Goal: Information Seeking & Learning: Learn about a topic

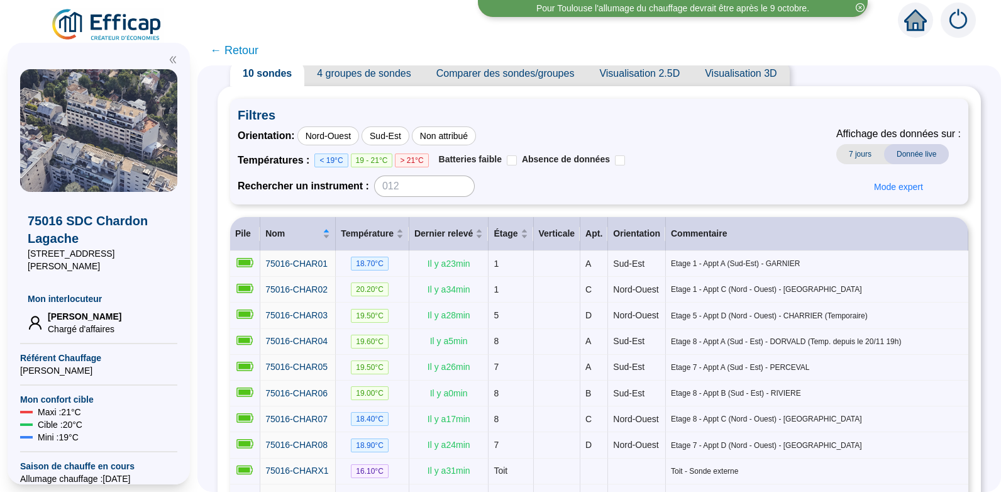
scroll to position [22, 0]
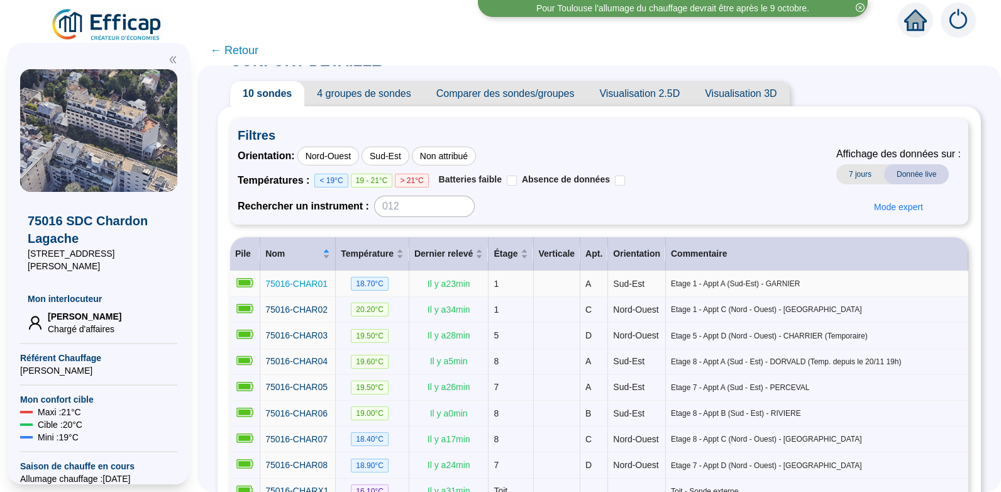
click at [313, 282] on span "75016-CHAR01" at bounding box center [296, 284] width 62 height 10
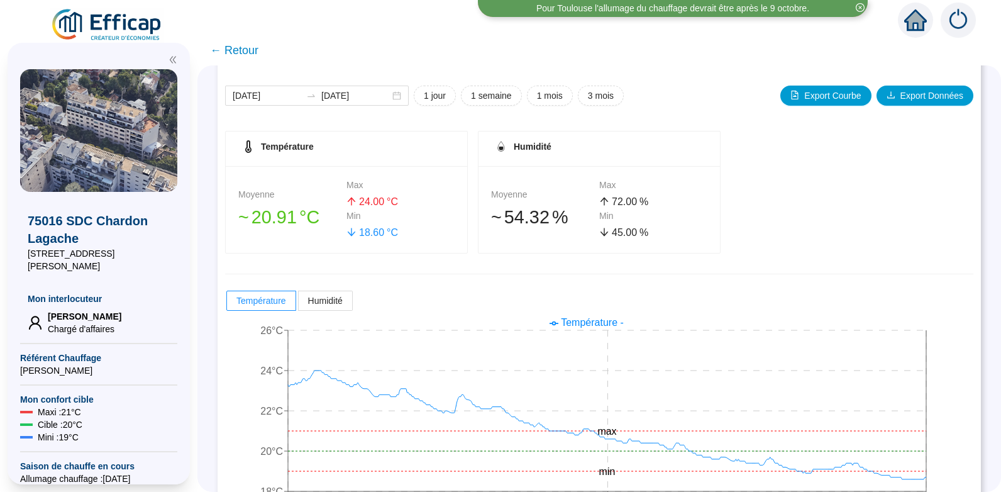
scroll to position [180, 0]
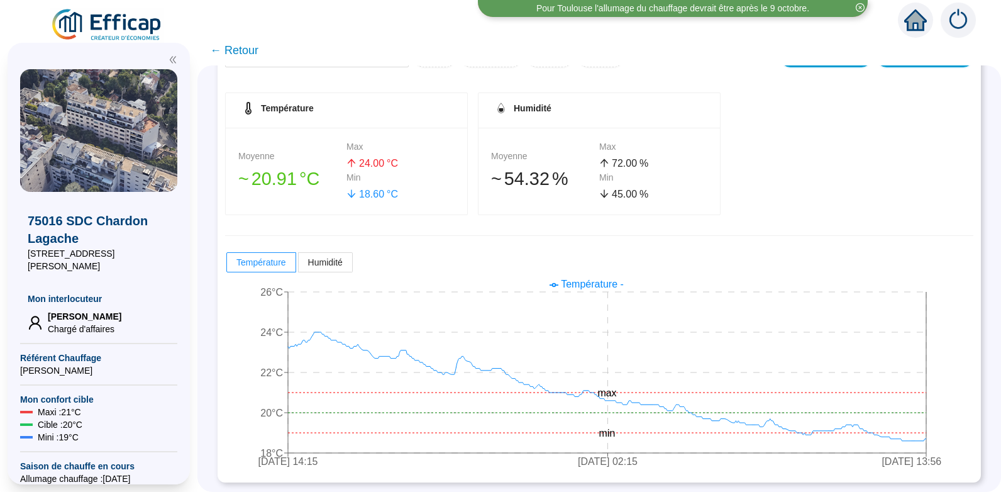
click at [252, 51] on span "← Retour" at bounding box center [234, 51] width 48 height 18
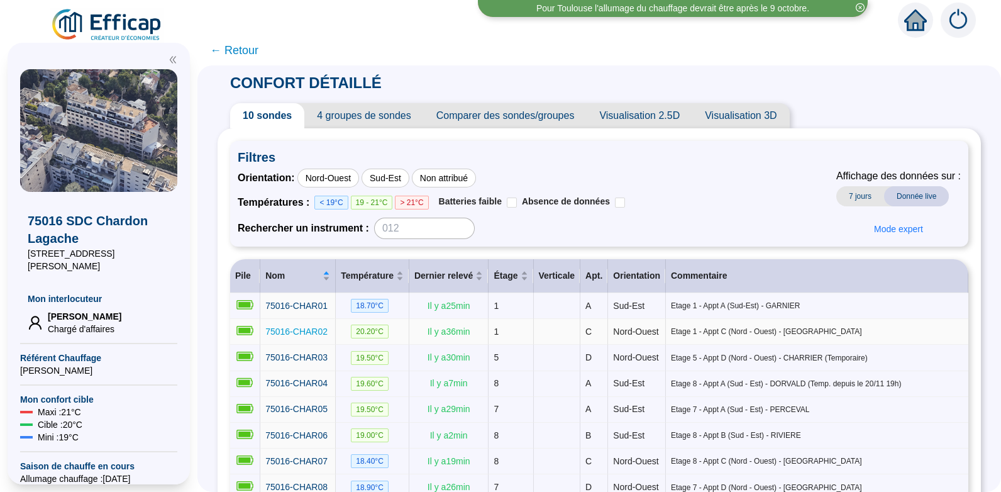
click at [304, 332] on span "75016-CHAR02" at bounding box center [296, 331] width 62 height 10
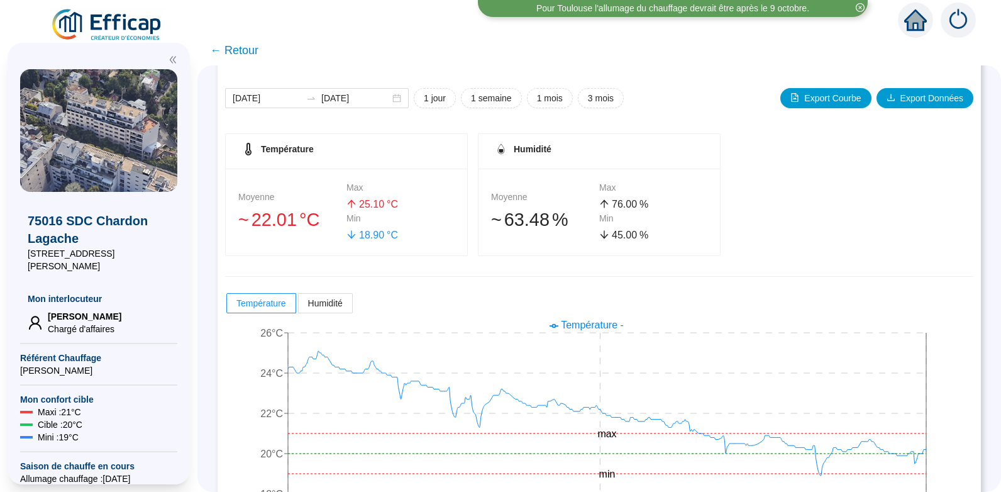
scroll to position [180, 0]
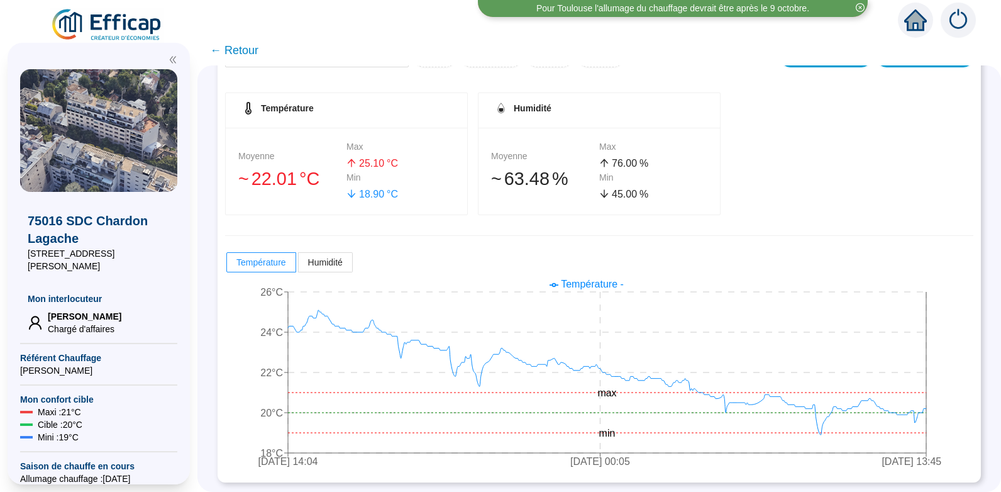
click at [253, 47] on span "← Retour" at bounding box center [234, 51] width 48 height 18
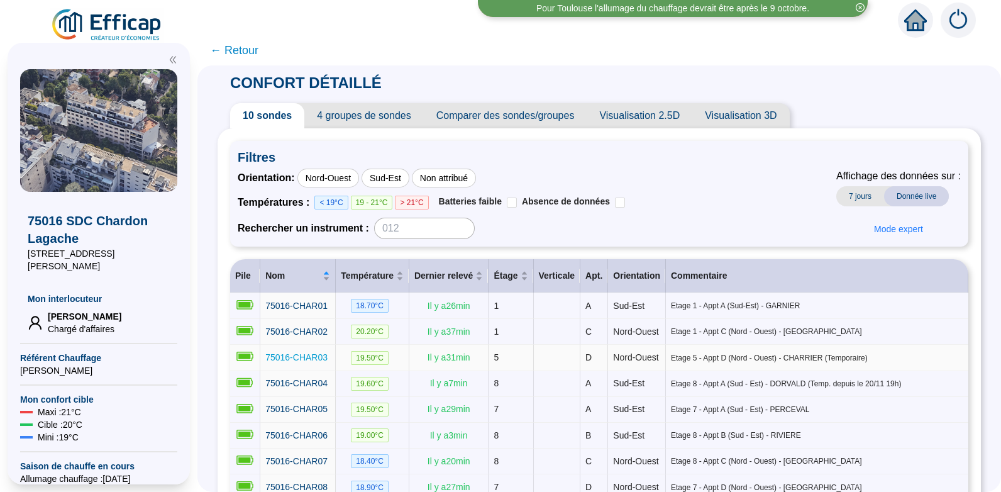
click at [323, 362] on span "75016-CHAR03" at bounding box center [296, 357] width 62 height 10
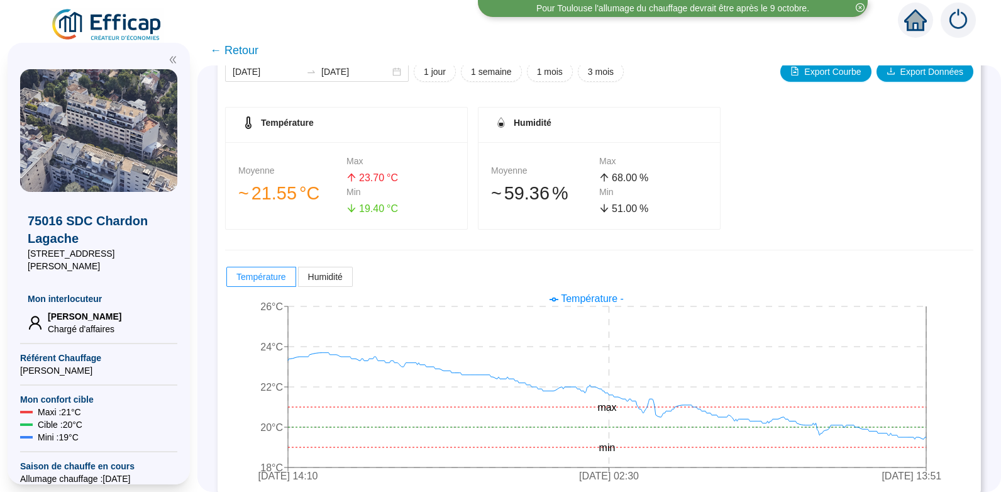
scroll to position [180, 0]
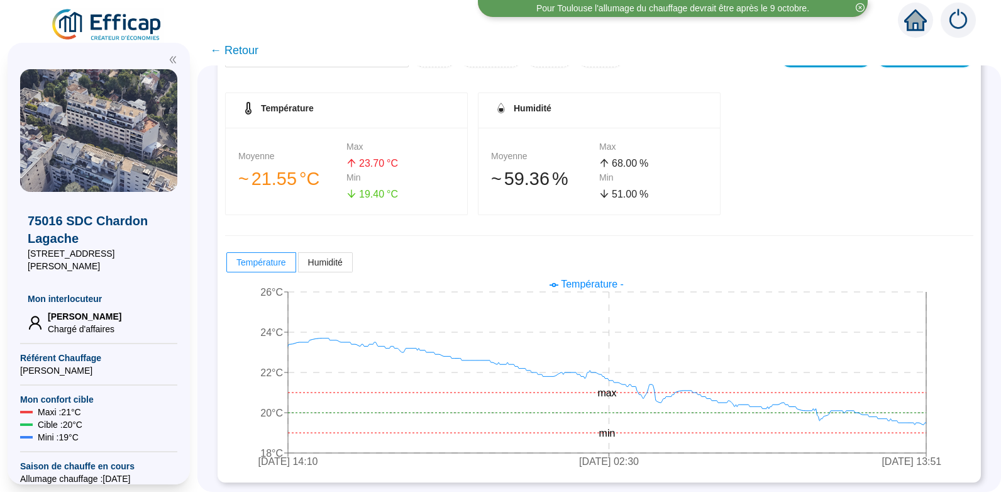
click at [242, 52] on span "← Retour" at bounding box center [234, 51] width 48 height 18
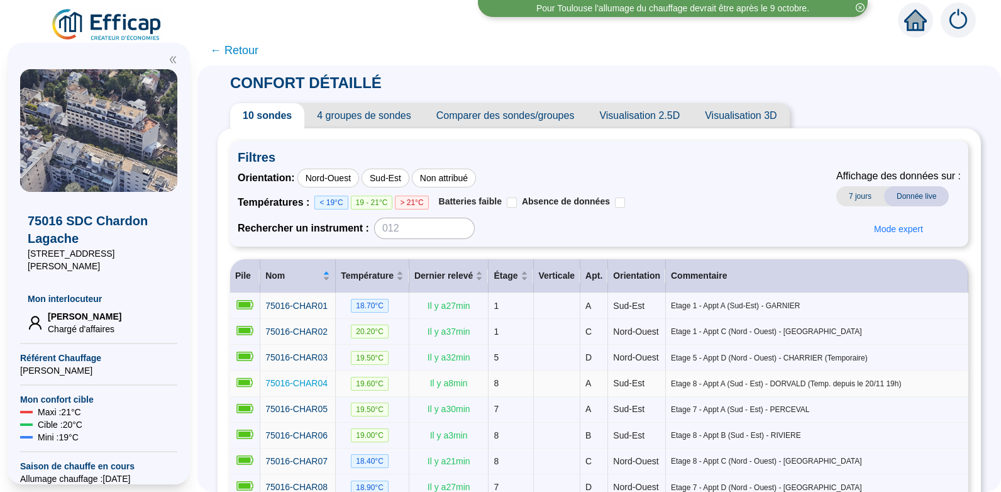
click at [321, 388] on span "75016-CHAR04" at bounding box center [296, 383] width 62 height 10
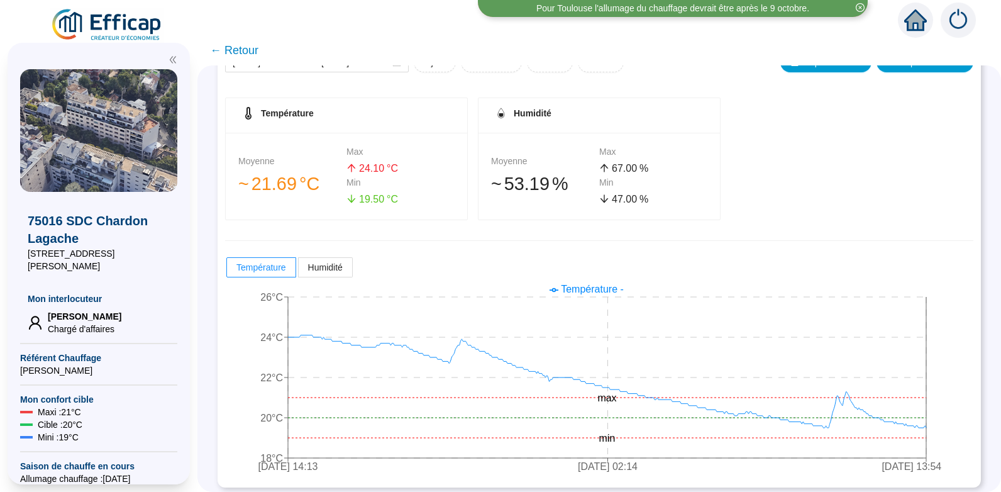
scroll to position [180, 0]
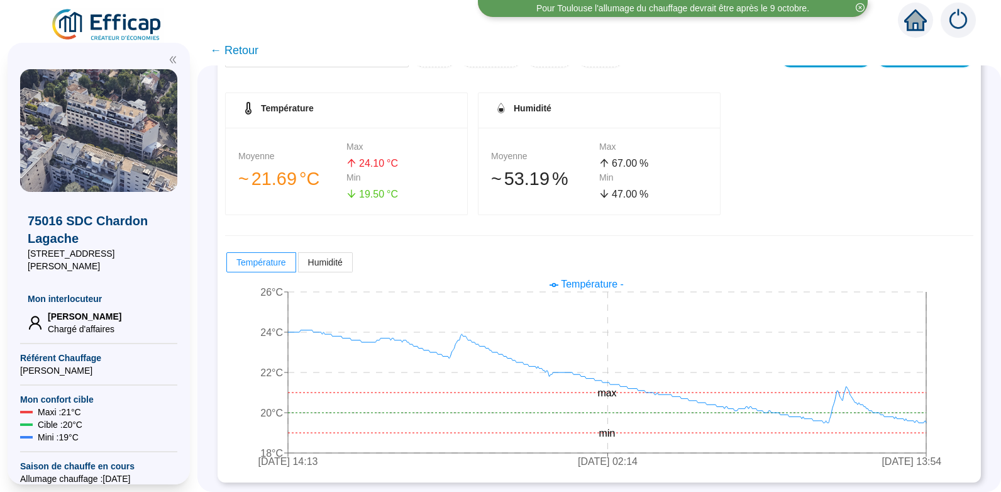
click at [248, 50] on span "← Retour" at bounding box center [234, 51] width 48 height 18
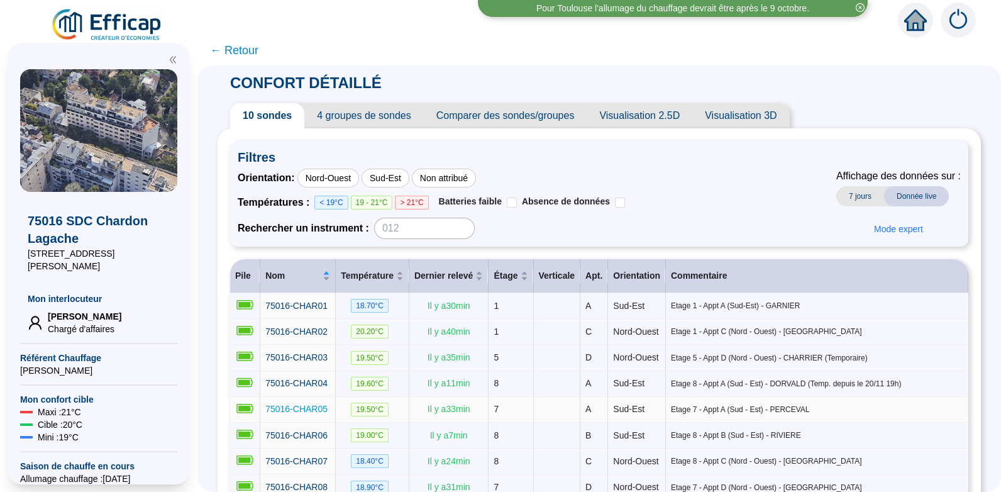
click at [309, 414] on span "75016-CHAR05" at bounding box center [296, 409] width 62 height 10
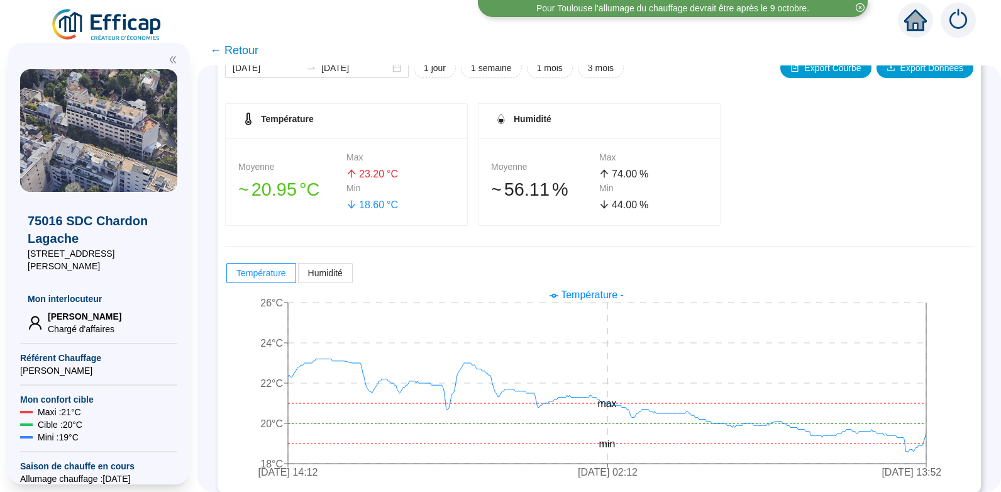
scroll to position [180, 0]
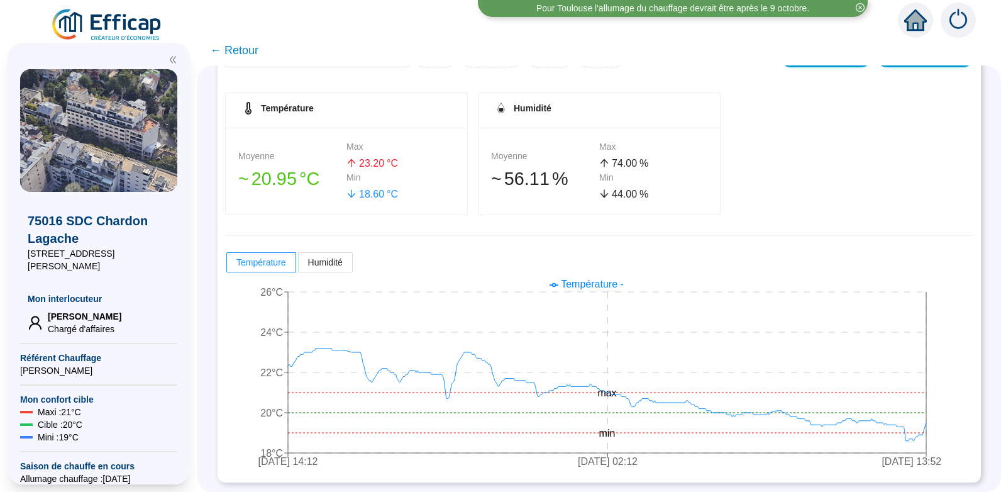
click at [242, 50] on span "← Retour" at bounding box center [234, 51] width 48 height 18
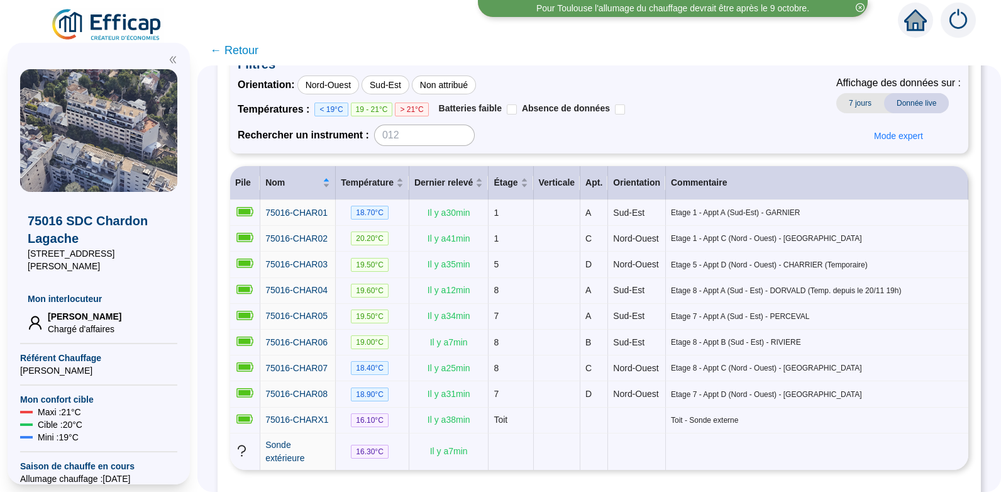
scroll to position [94, 0]
click at [314, 347] on span "75016-CHAR06" at bounding box center [296, 341] width 62 height 10
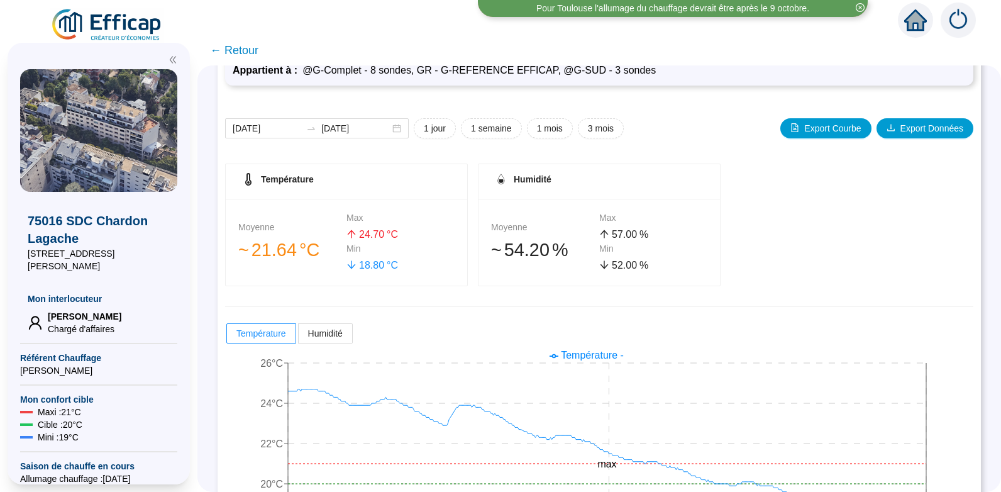
scroll to position [180, 0]
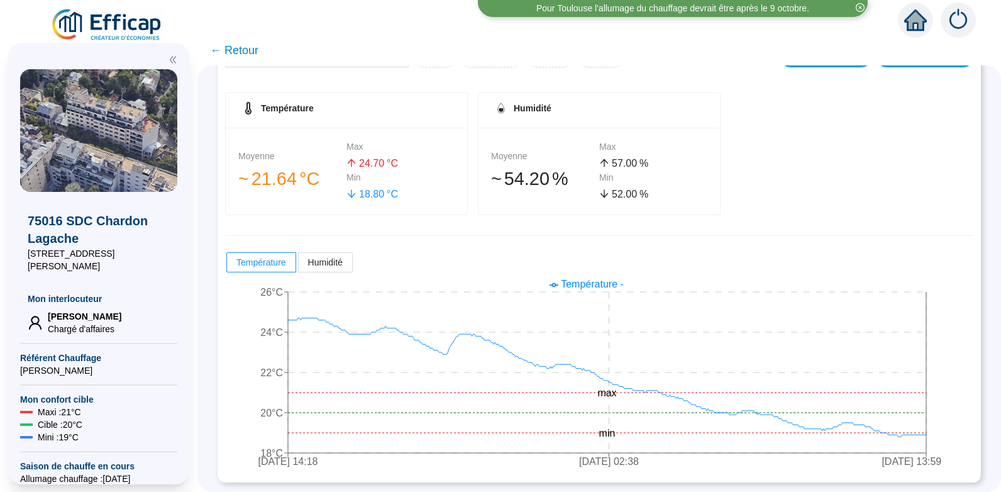
click at [250, 48] on span "← Retour" at bounding box center [234, 51] width 48 height 18
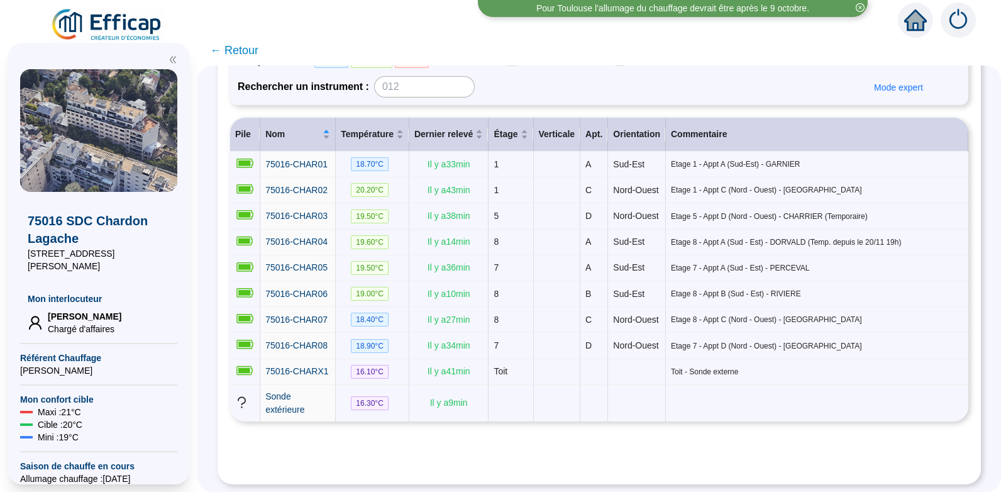
scroll to position [177, 0]
click at [310, 346] on span "75016-CHAR08" at bounding box center [296, 345] width 62 height 10
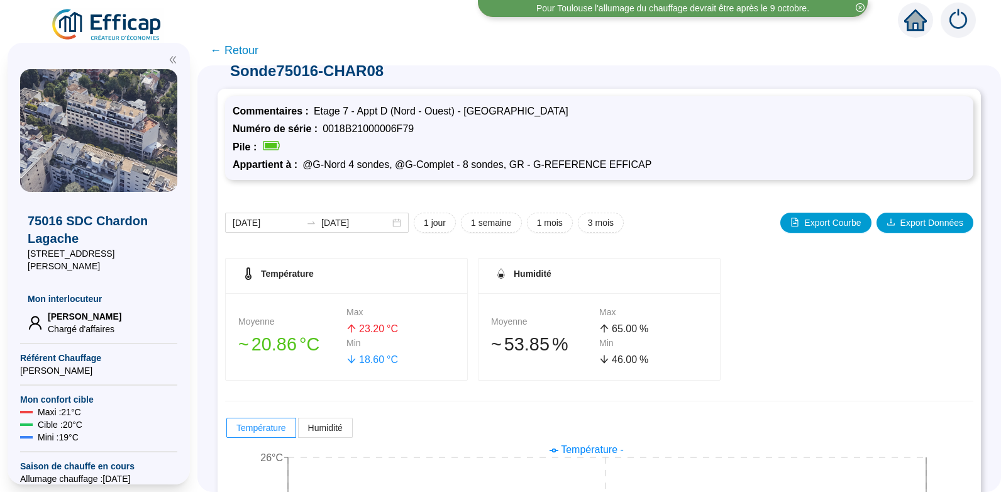
scroll to position [3, 0]
